Goal: Communication & Community: Answer question/provide support

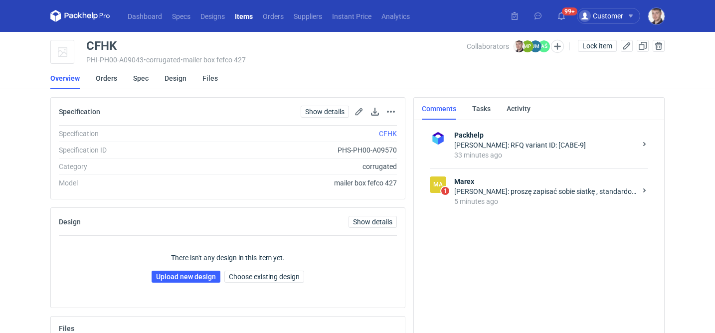
click at [483, 195] on div "Joanna Myślak: proszę zapisać sobie siatkę , standardowa siatka f 93" at bounding box center [545, 192] width 182 height 10
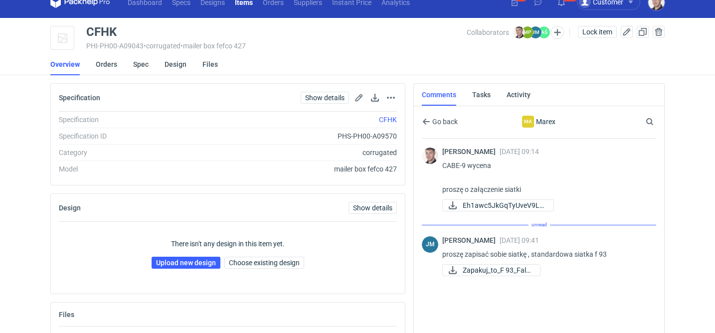
scroll to position [22, 0]
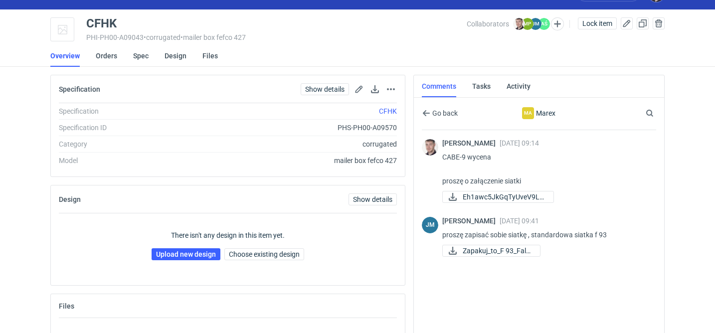
click at [473, 263] on div "JM Joanna Myślak 10 Sep 2025 09:41 proszę zapisać sobie siatkę , standardowa si…" at bounding box center [539, 238] width 234 height 54
click at [481, 249] on span "Zapakuj_to_F 93_Fala..." at bounding box center [497, 250] width 69 height 11
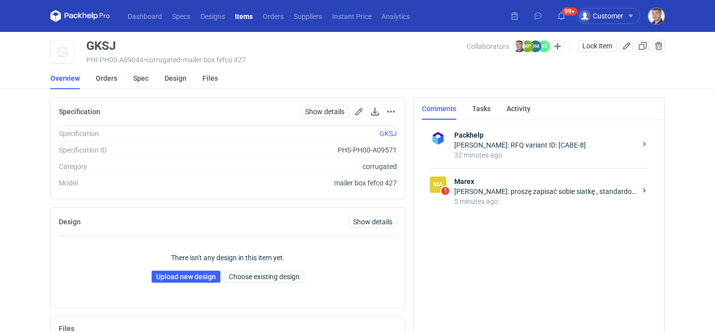
click at [496, 192] on div "[PERSON_NAME]: proszę zapisać sobie siatkę , standardowa siatka f 79" at bounding box center [545, 192] width 182 height 10
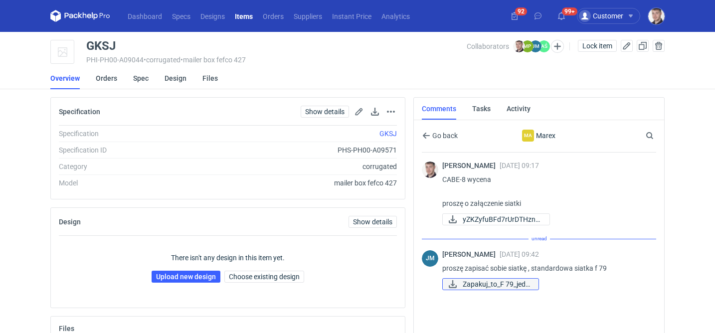
click at [480, 280] on div "[PERSON_NAME] [DATE] 09:42 proszę zapisać sobie siatkę , standardowa siatka f 7…" at bounding box center [545, 271] width 206 height 42
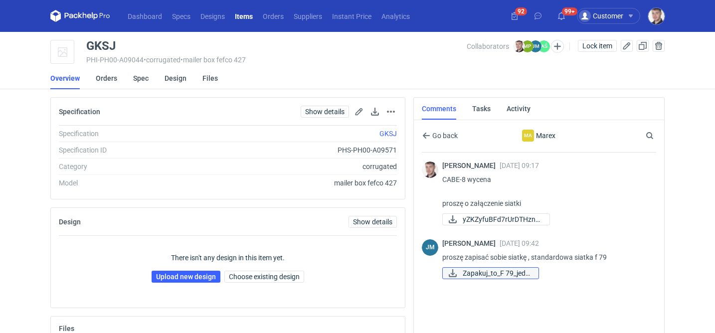
click at [487, 273] on span "Zapakuj_to_F 79_jed_..." at bounding box center [497, 273] width 68 height 11
